Goal: Transaction & Acquisition: Obtain resource

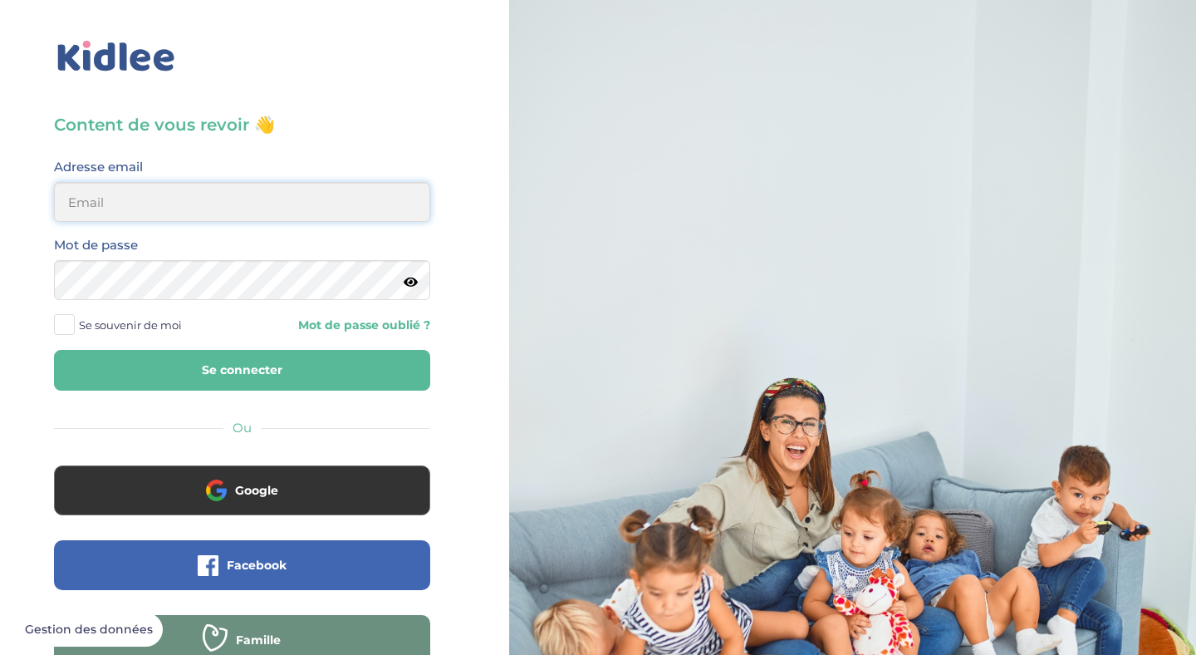
click at [178, 208] on input "email" at bounding box center [242, 202] width 376 height 40
type input "c.montgolfier@gmail.com"
click at [71, 326] on span at bounding box center [64, 324] width 21 height 21
click at [0, 0] on input "Se souvenir de moi" at bounding box center [0, 0] width 0 height 0
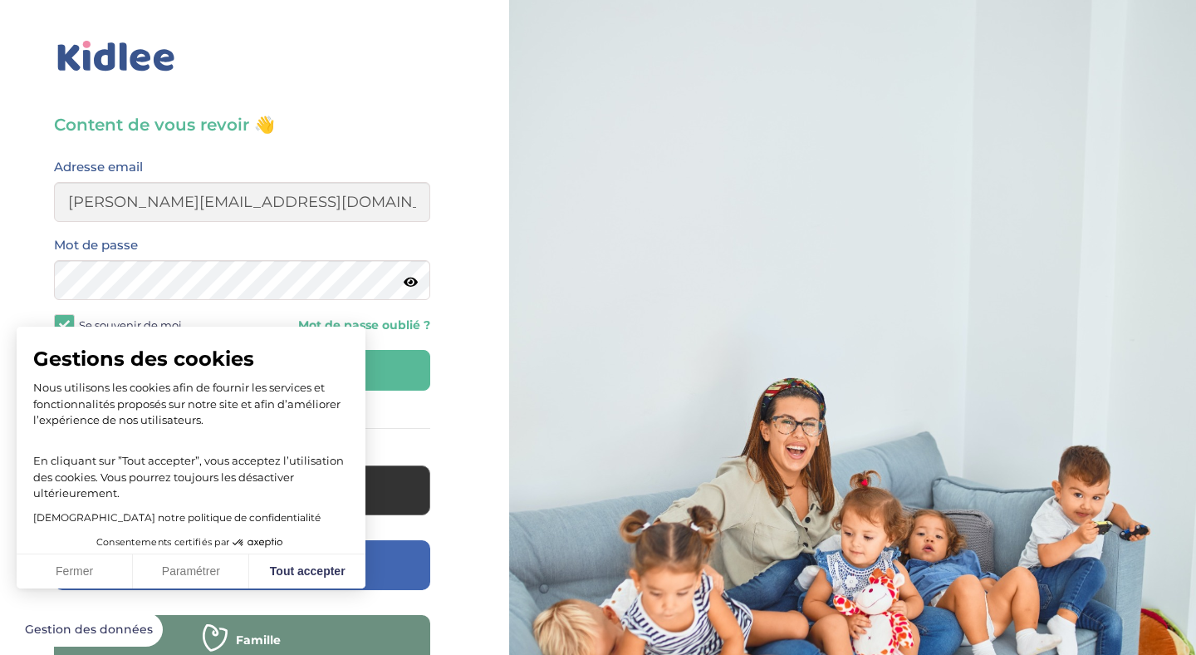
click at [240, 368] on span "Gestions des cookies" at bounding box center [191, 358] width 316 height 25
click at [332, 572] on button "Tout accepter" at bounding box center [307, 571] width 116 height 35
checkbox input "true"
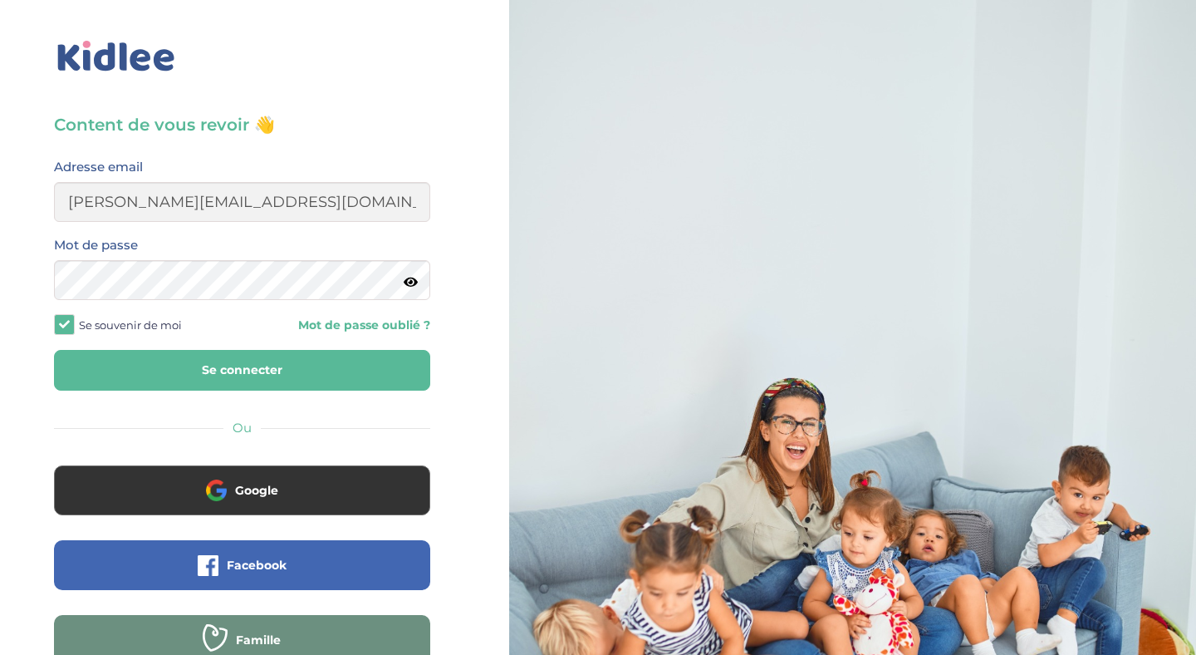
click at [245, 370] on button "Se connecter" at bounding box center [242, 370] width 376 height 41
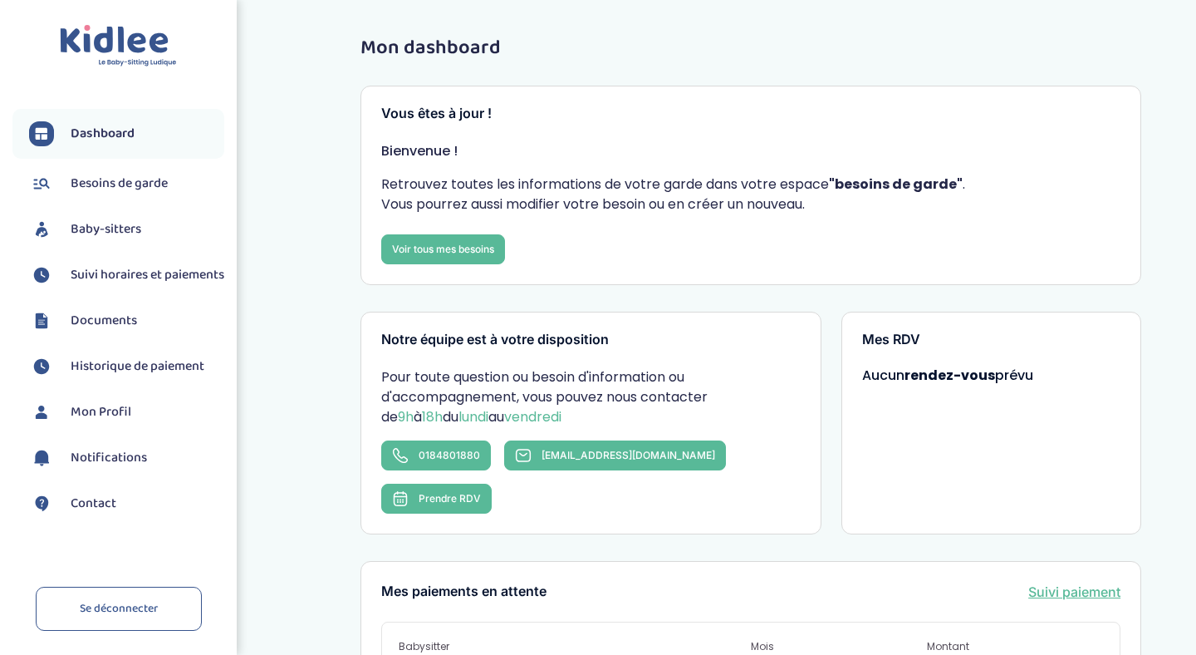
click at [99, 275] on span "Suivi horaires et paiements" at bounding box center [148, 275] width 154 height 20
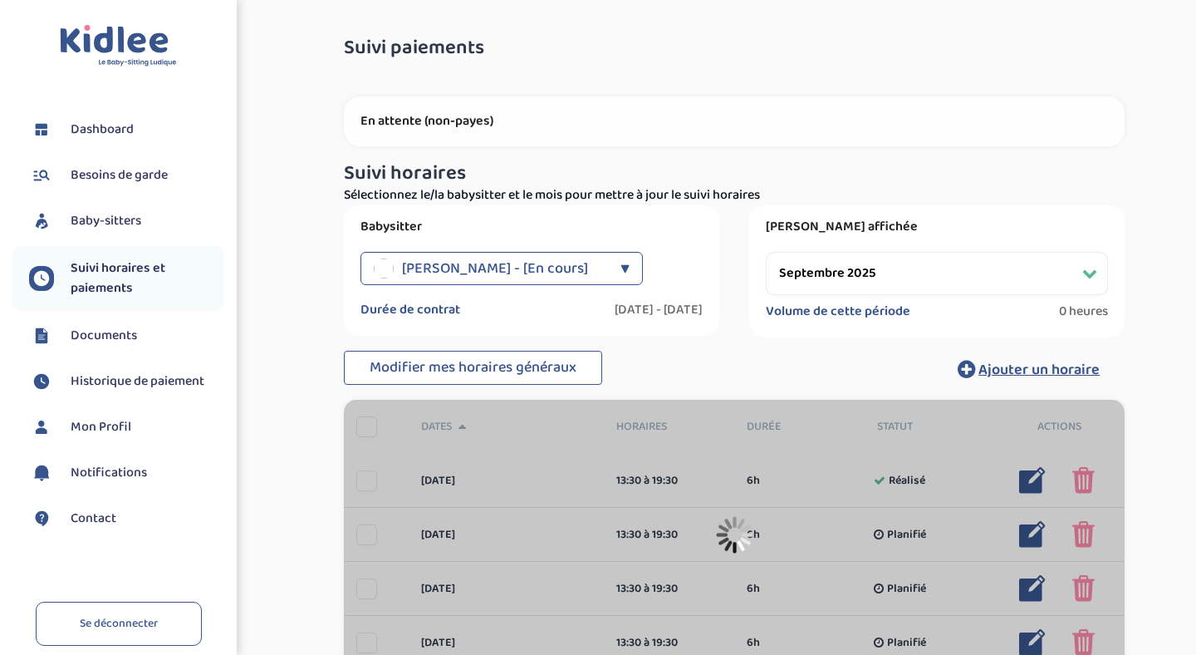
select select "septembre 2025"
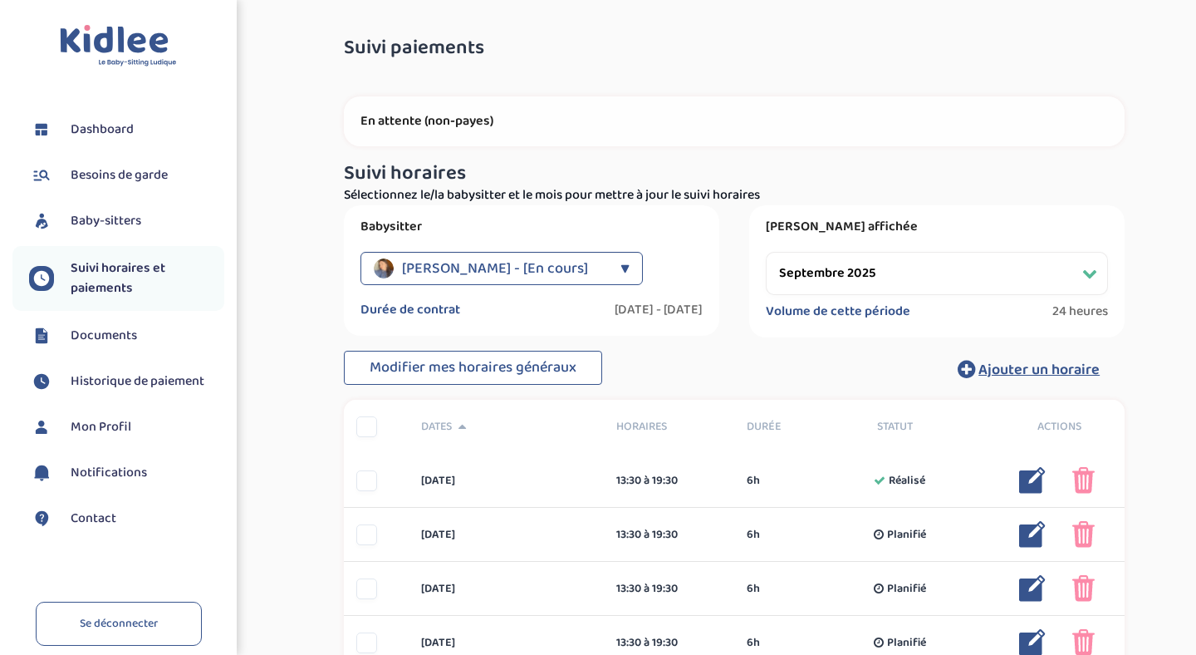
click at [106, 221] on span "Baby-sitters" at bounding box center [106, 221] width 71 height 20
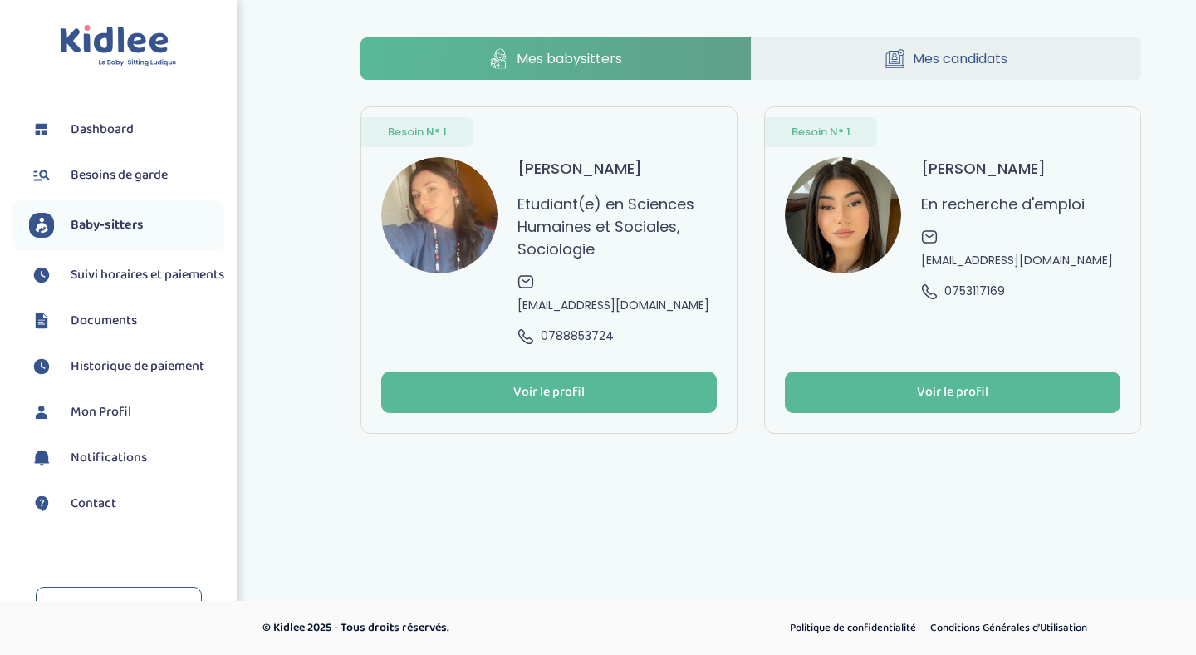
click at [106, 178] on span "Besoins de garde" at bounding box center [119, 175] width 97 height 20
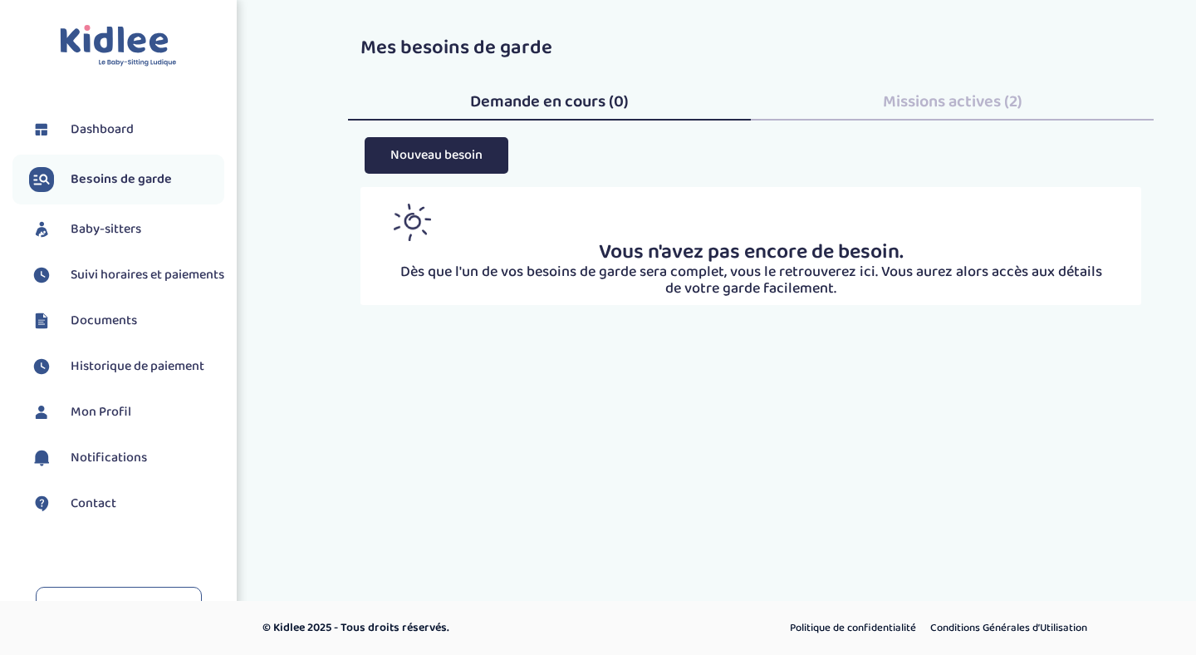
click at [109, 422] on span "Mon Profil" at bounding box center [101, 412] width 61 height 20
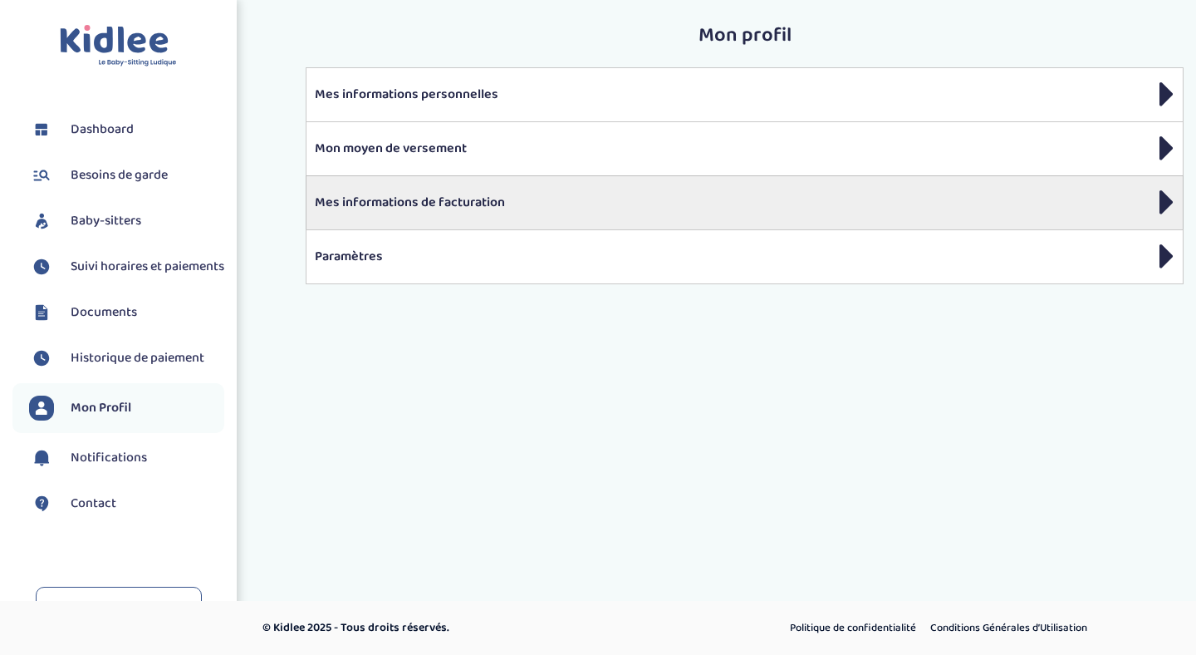
click at [432, 215] on div "Mes informations de facturation" at bounding box center [745, 202] width 878 height 54
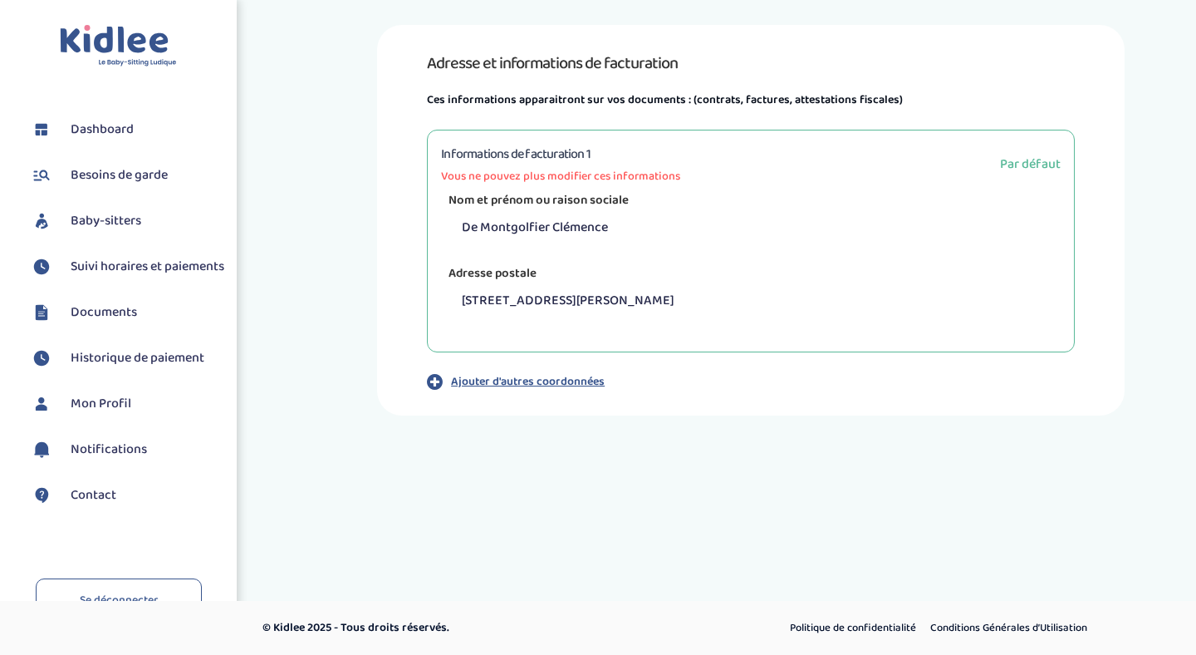
click at [110, 368] on span "Historique de paiement" at bounding box center [138, 358] width 134 height 20
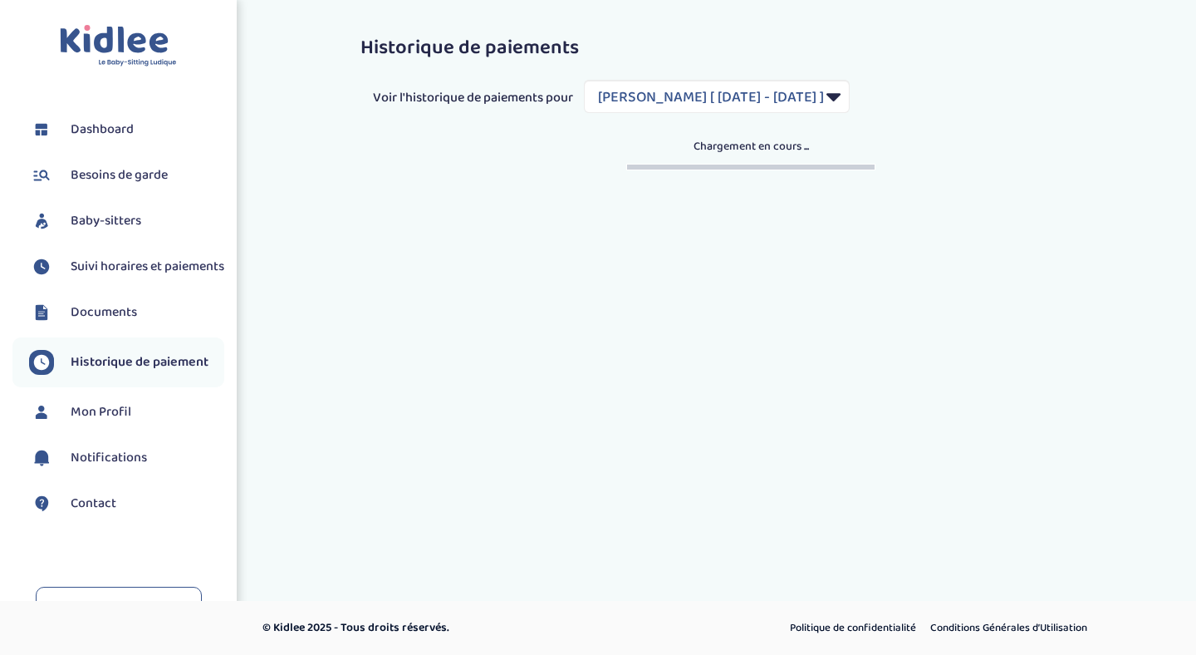
select select "1929"
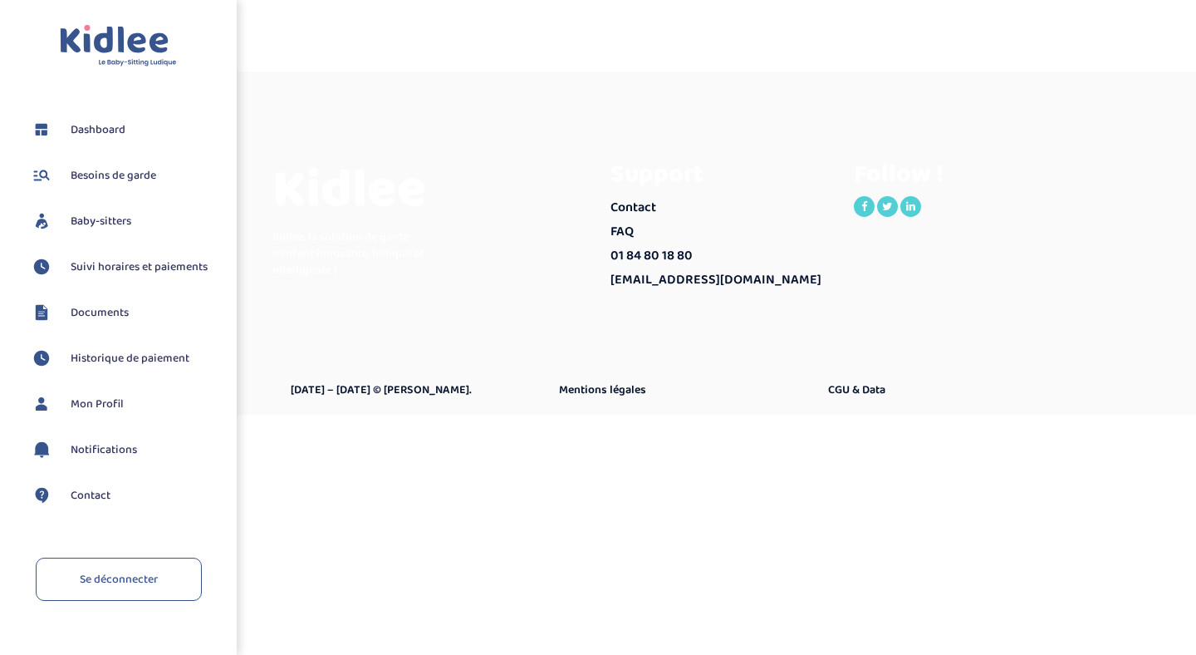
click at [528, 481] on body "Toggle navigation FAQ [PERSON_NAME] Dashboard Besoins de garde Baby-sitters" at bounding box center [598, 327] width 1196 height 655
click at [106, 312] on span "Documents" at bounding box center [100, 312] width 58 height 17
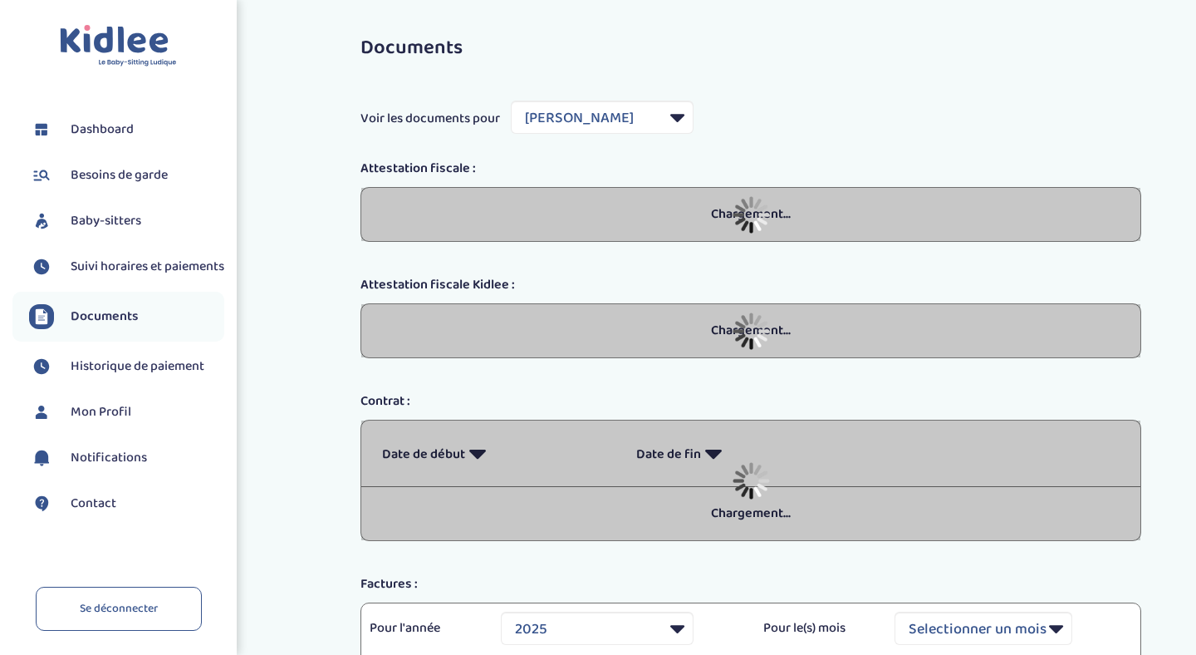
select select "36948"
select select "2025"
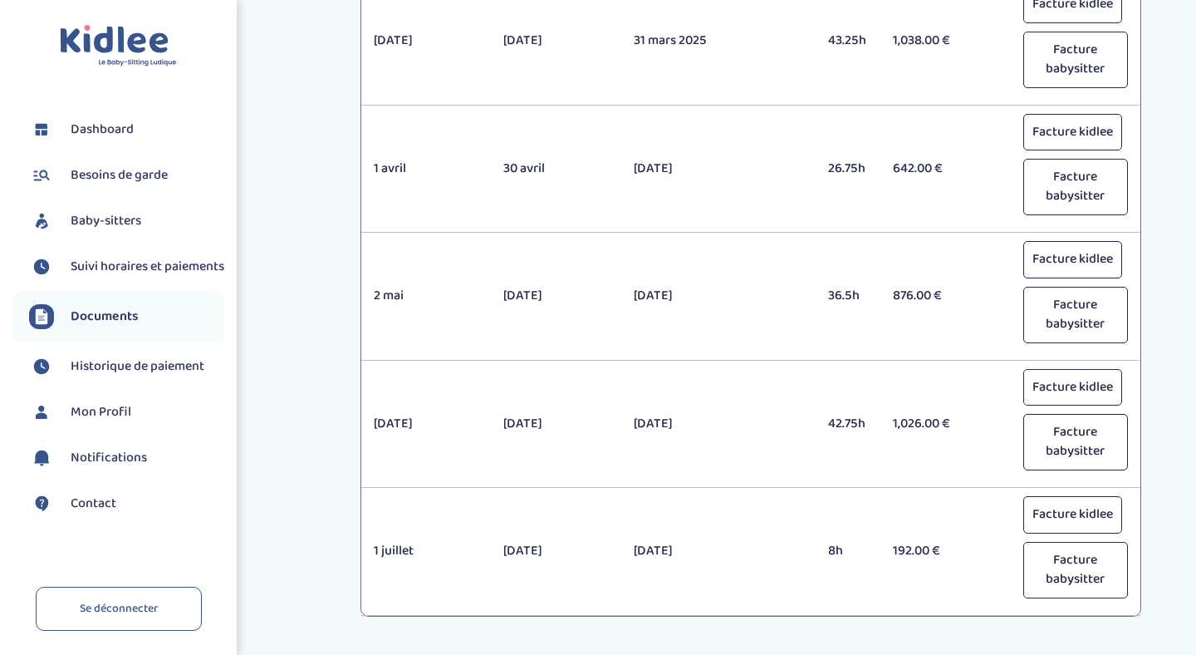
scroll to position [980, 0]
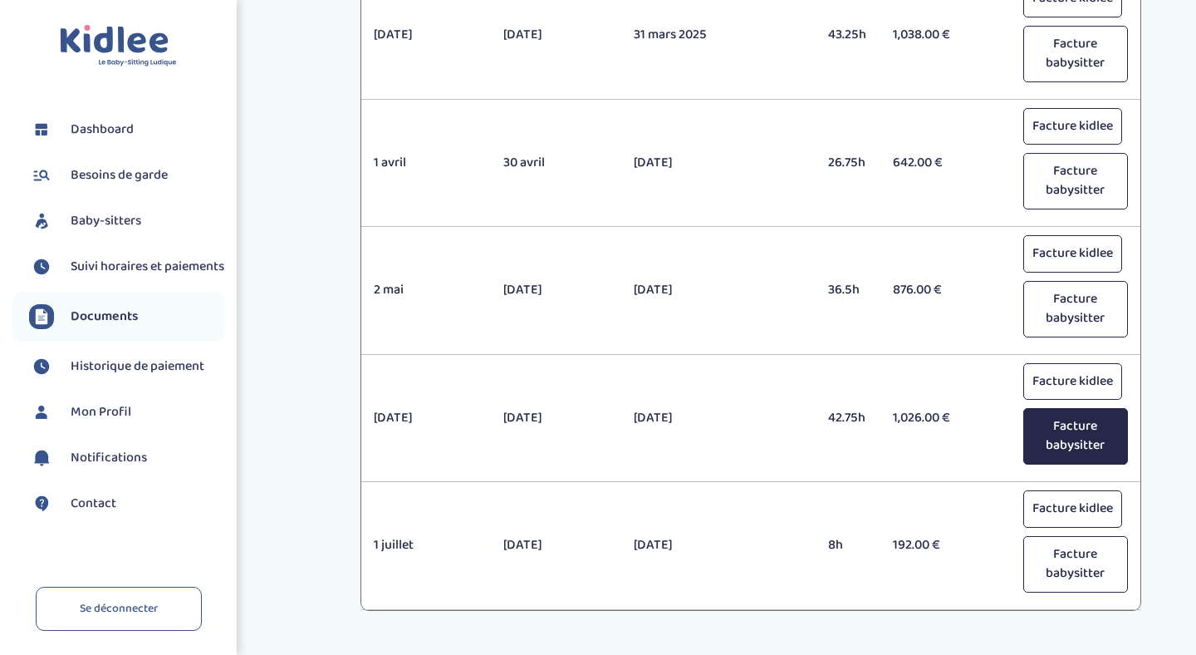
click at [1073, 433] on button "Facture babysitter" at bounding box center [1076, 436] width 105 height 56
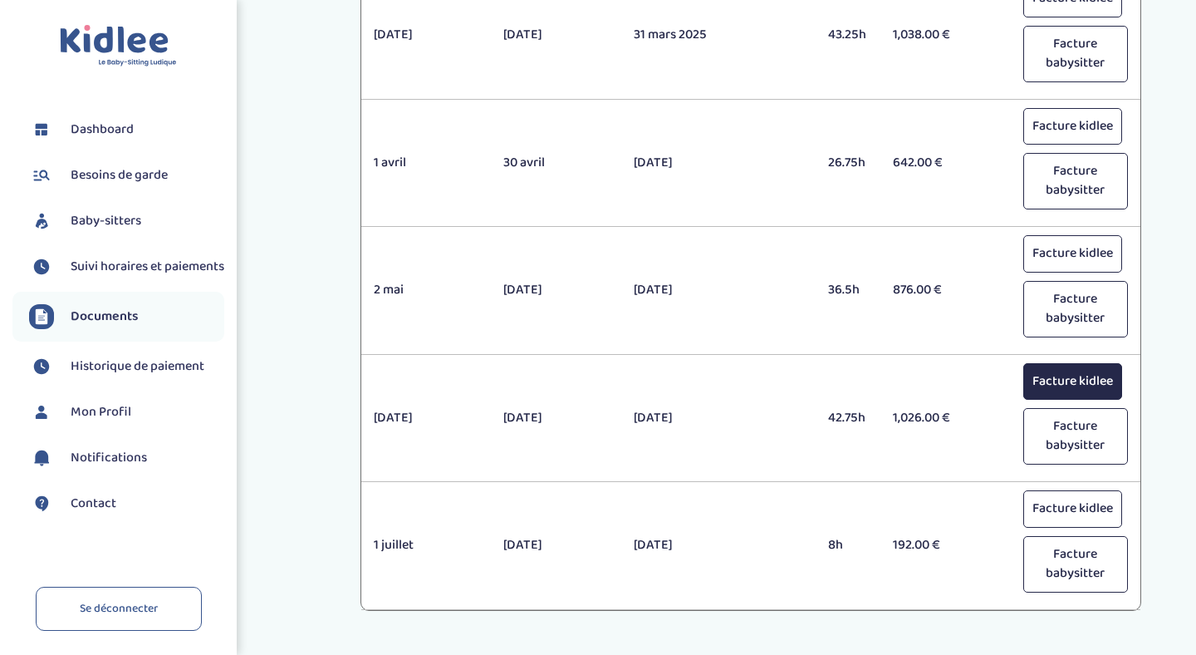
click at [1075, 381] on button "Facture kidlee" at bounding box center [1073, 381] width 99 height 37
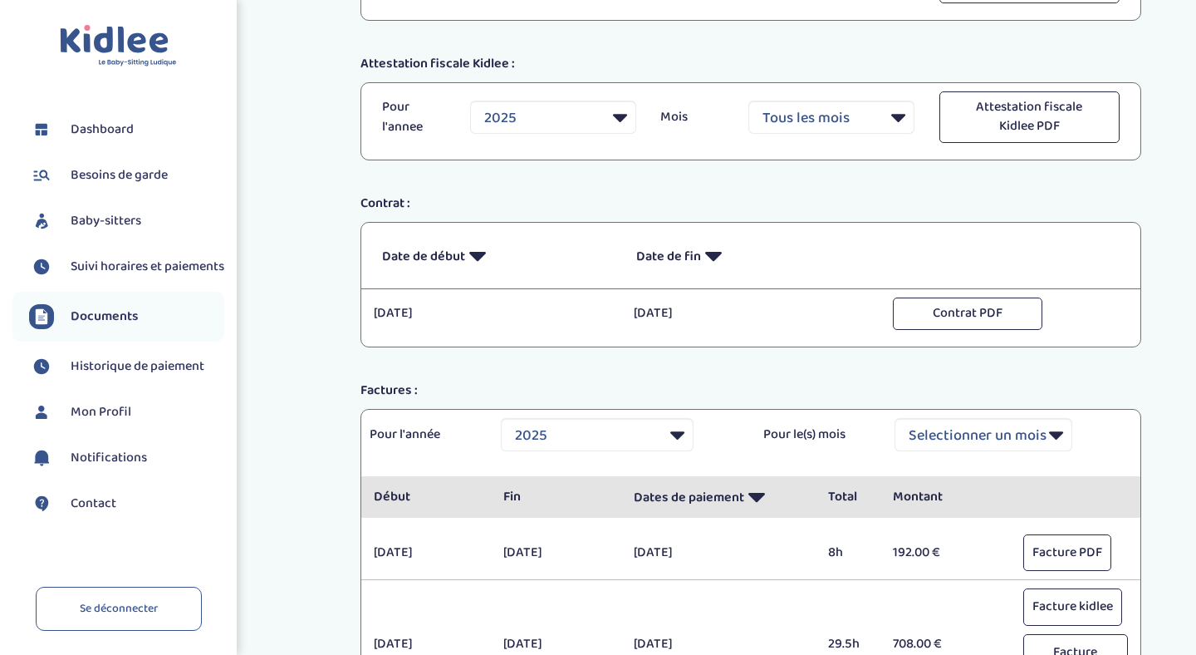
scroll to position [155, 0]
